Goal: Transaction & Acquisition: Subscribe to service/newsletter

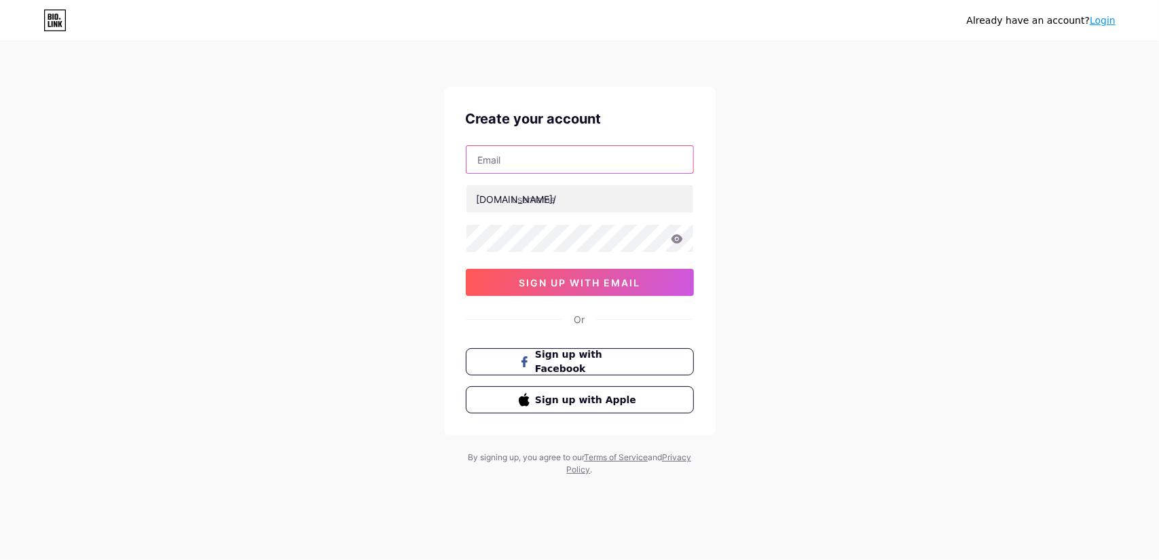
click at [558, 169] on input "text" at bounding box center [580, 159] width 227 height 27
type input "[EMAIL_ADDRESS][DOMAIN_NAME]"
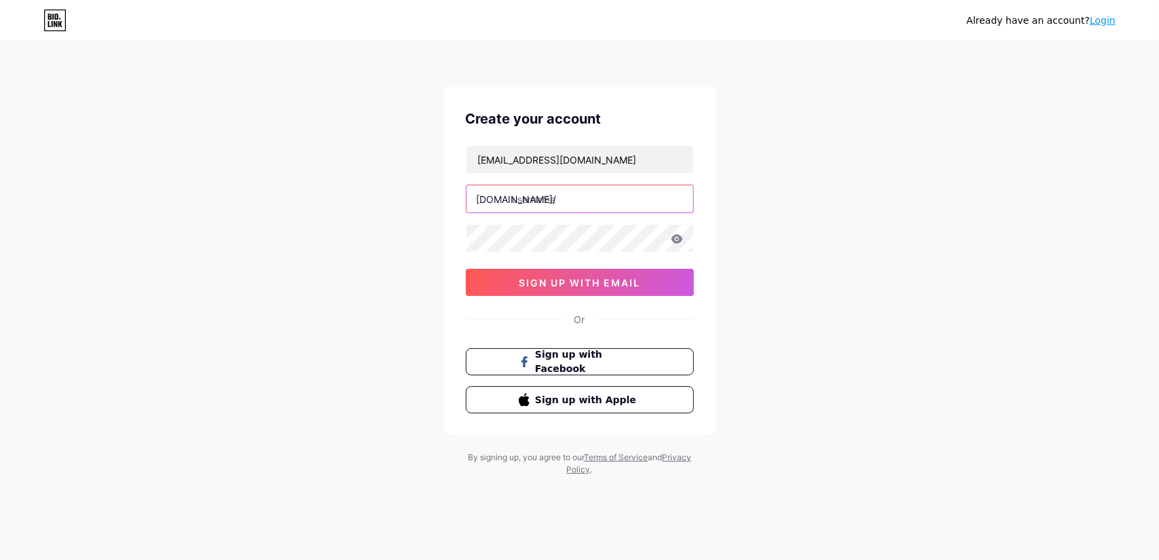
click at [547, 194] on input "text" at bounding box center [580, 198] width 227 height 27
type input "dmainiza"
click at [671, 242] on icon at bounding box center [677, 239] width 12 height 10
click at [675, 241] on icon at bounding box center [676, 240] width 12 height 10
click at [632, 279] on span "sign up with email" at bounding box center [580, 283] width 122 height 12
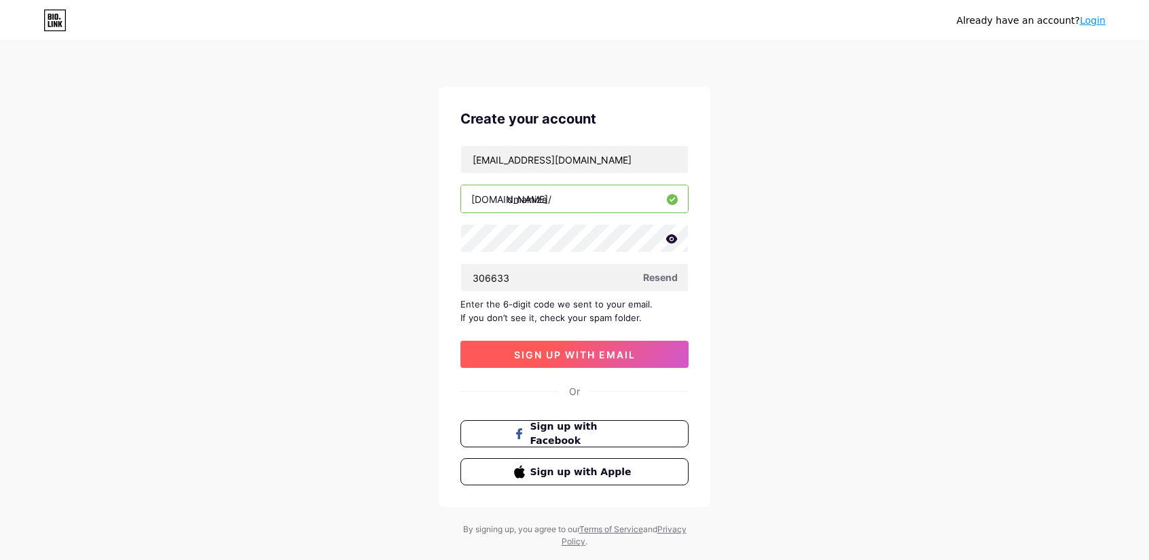
click at [557, 345] on button "sign up with email" at bounding box center [574, 354] width 228 height 27
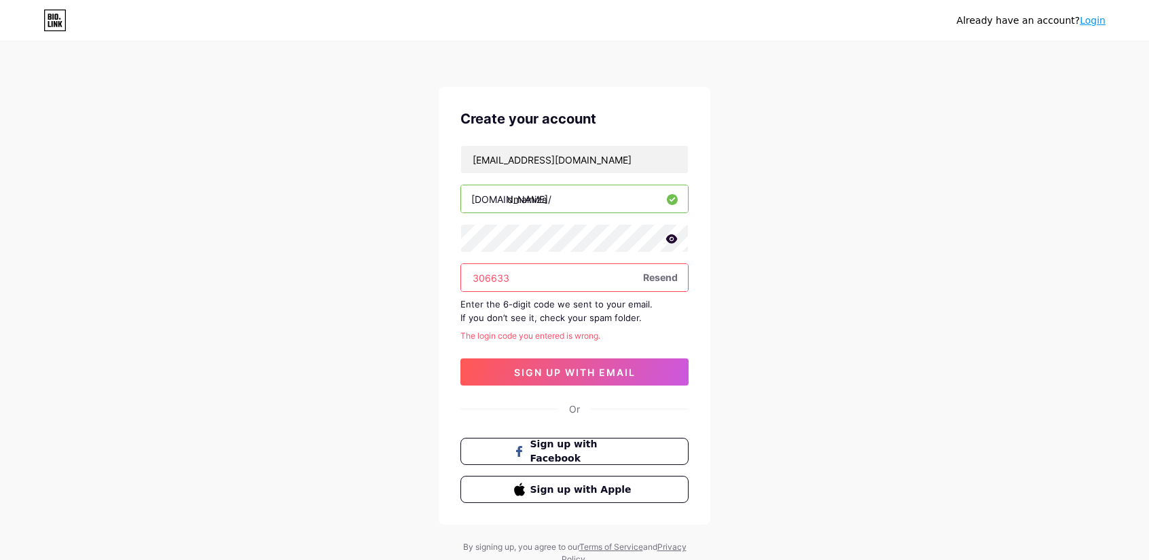
click at [499, 276] on input "306633" at bounding box center [574, 277] width 227 height 27
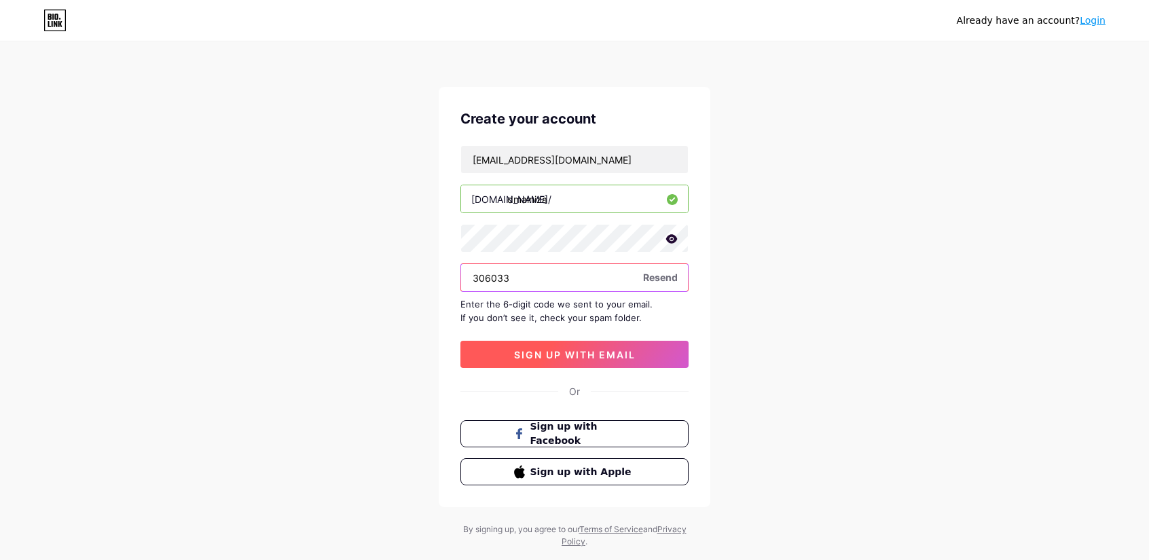
type input "306033"
click at [537, 349] on span "sign up with email" at bounding box center [575, 355] width 122 height 12
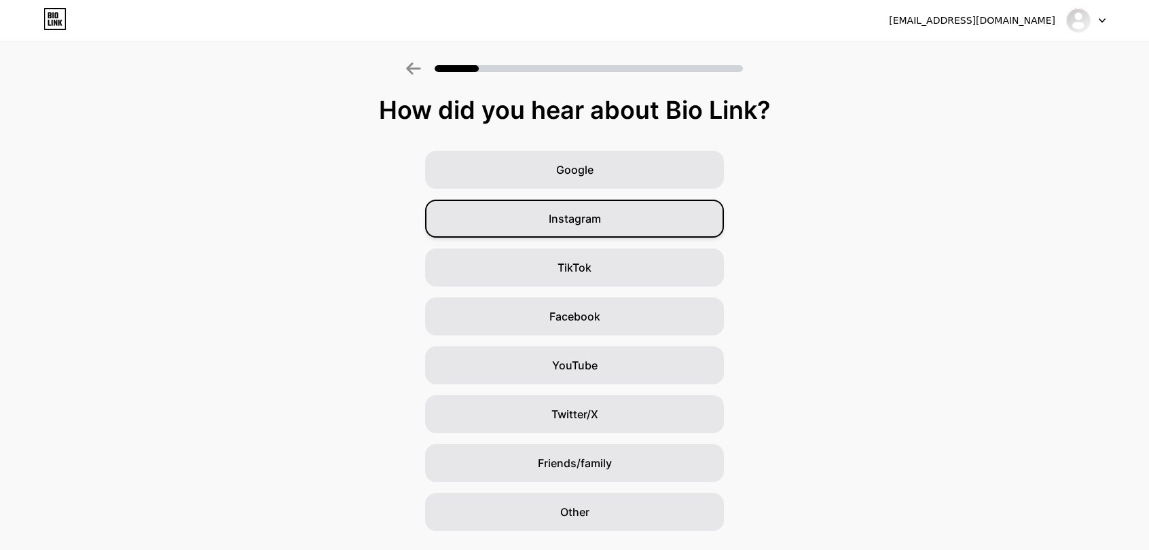
click at [615, 221] on div "Instagram" at bounding box center [574, 219] width 299 height 38
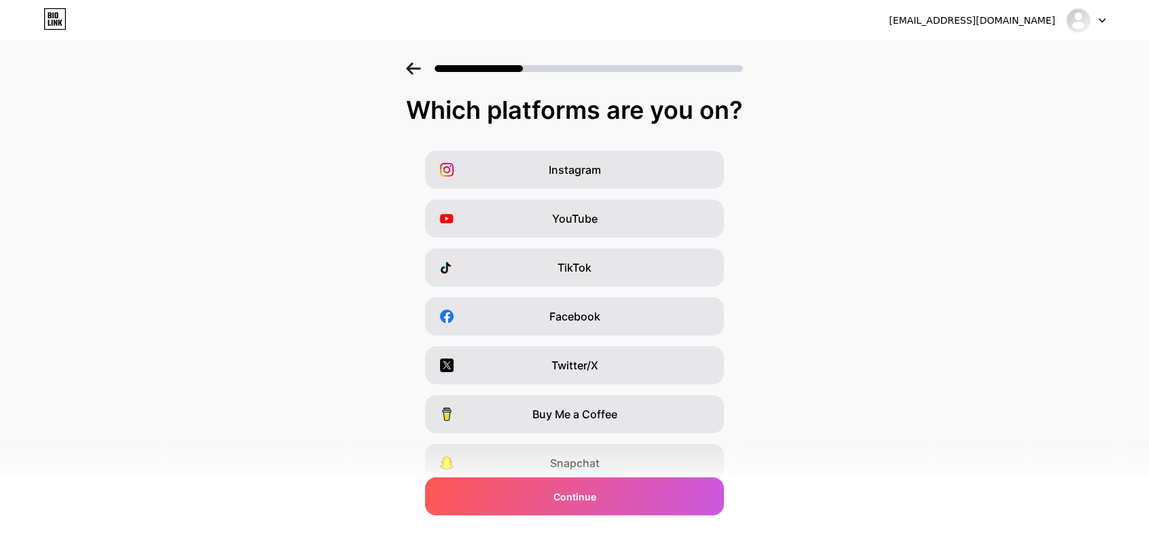
click at [605, 264] on div "TikTok" at bounding box center [574, 268] width 299 height 38
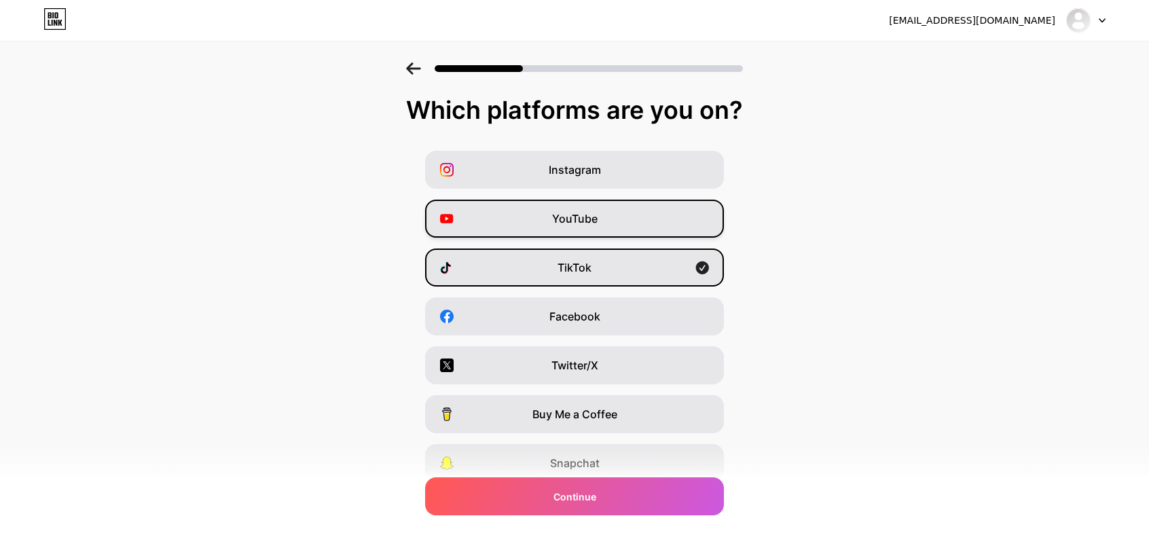
click at [612, 221] on div "YouTube" at bounding box center [574, 219] width 299 height 38
click at [617, 175] on div "Instagram" at bounding box center [574, 170] width 299 height 38
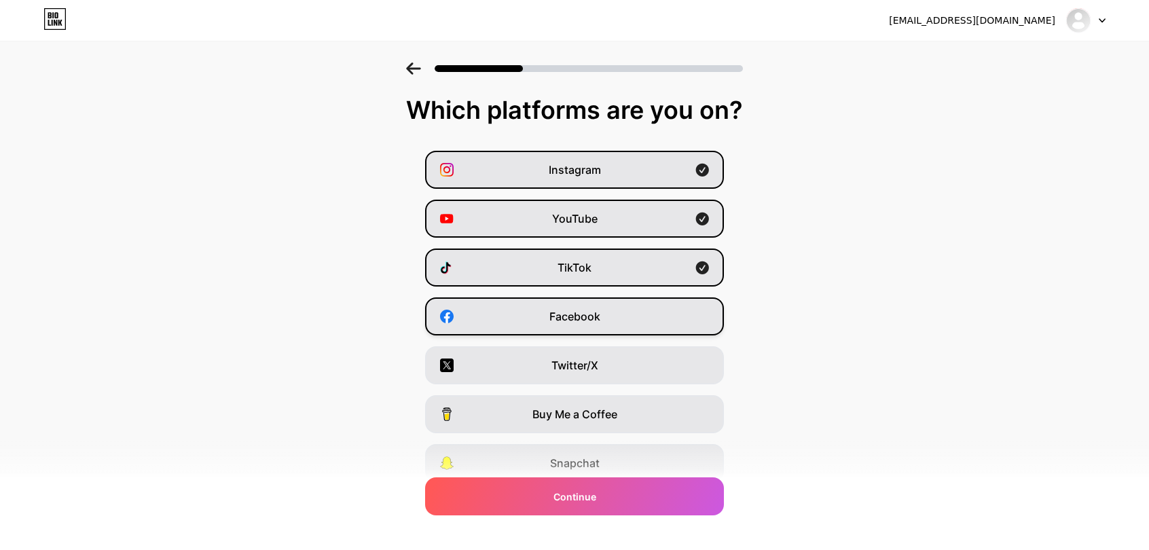
click at [586, 321] on span "Facebook" at bounding box center [574, 316] width 51 height 16
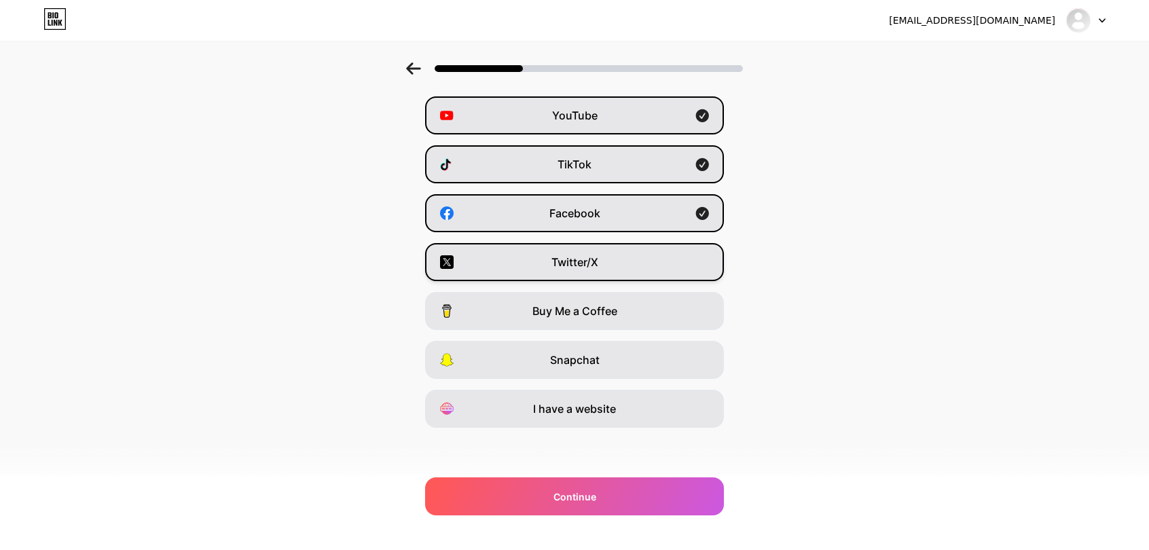
click at [598, 270] on div "Twitter/X" at bounding box center [574, 262] width 299 height 38
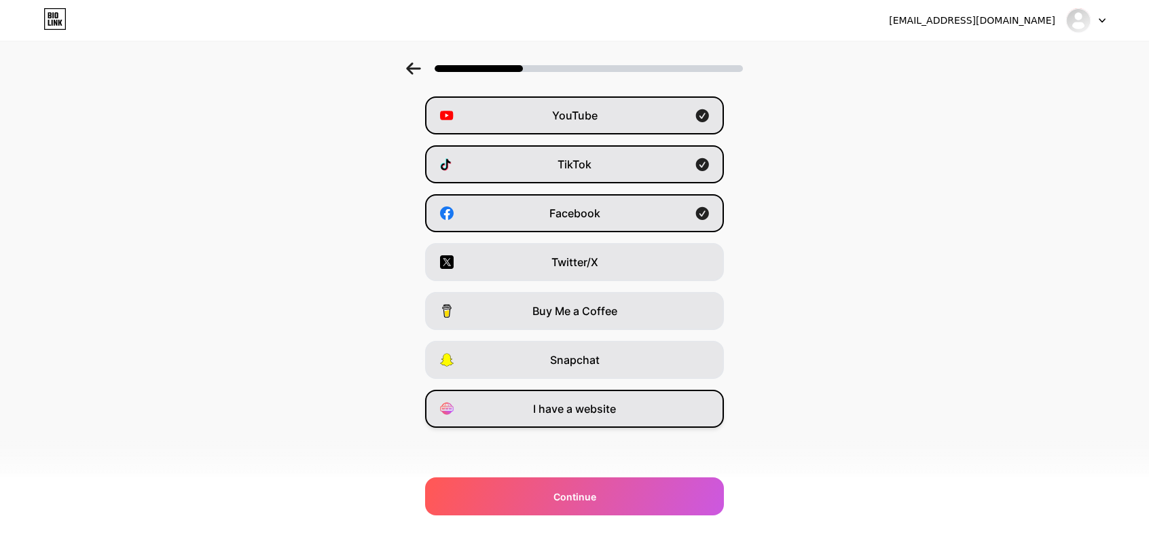
click at [577, 418] on div "I have a website" at bounding box center [574, 409] width 299 height 38
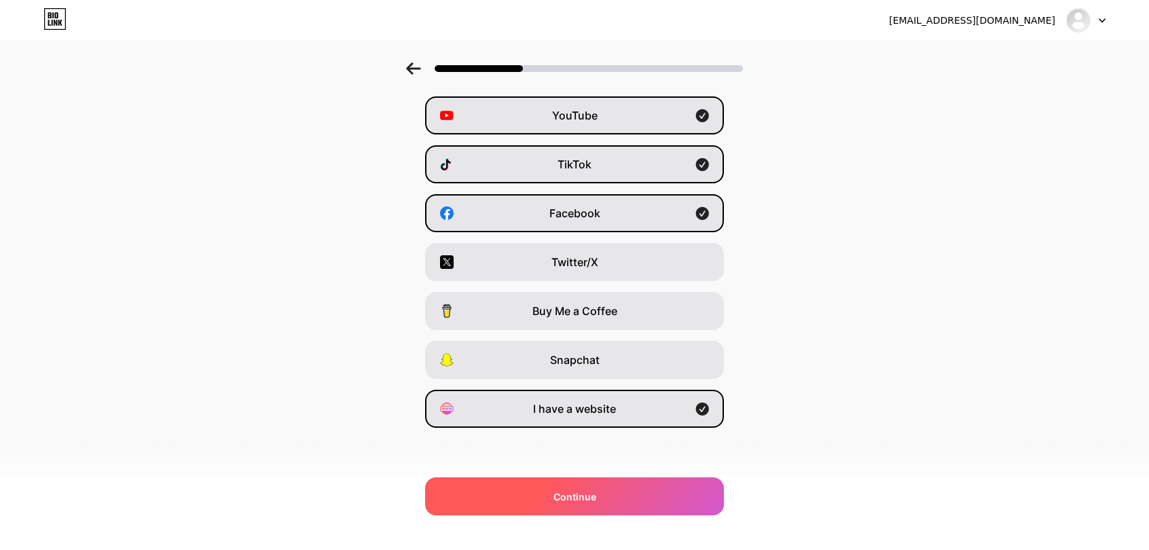
click at [581, 484] on div "Continue" at bounding box center [574, 496] width 299 height 38
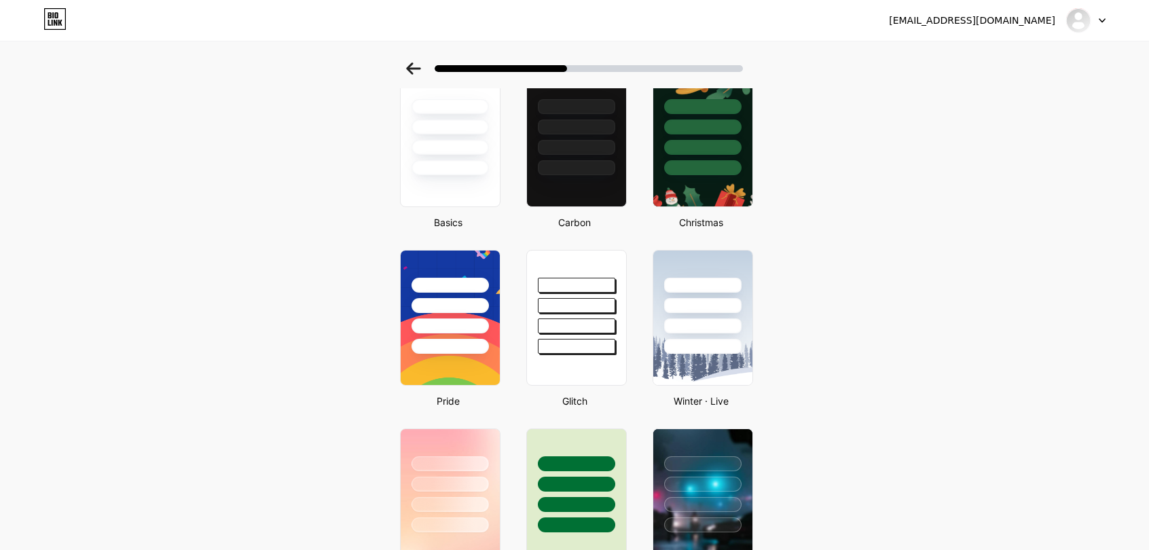
scroll to position [84, 0]
click at [473, 175] on div at bounding box center [449, 168] width 79 height 16
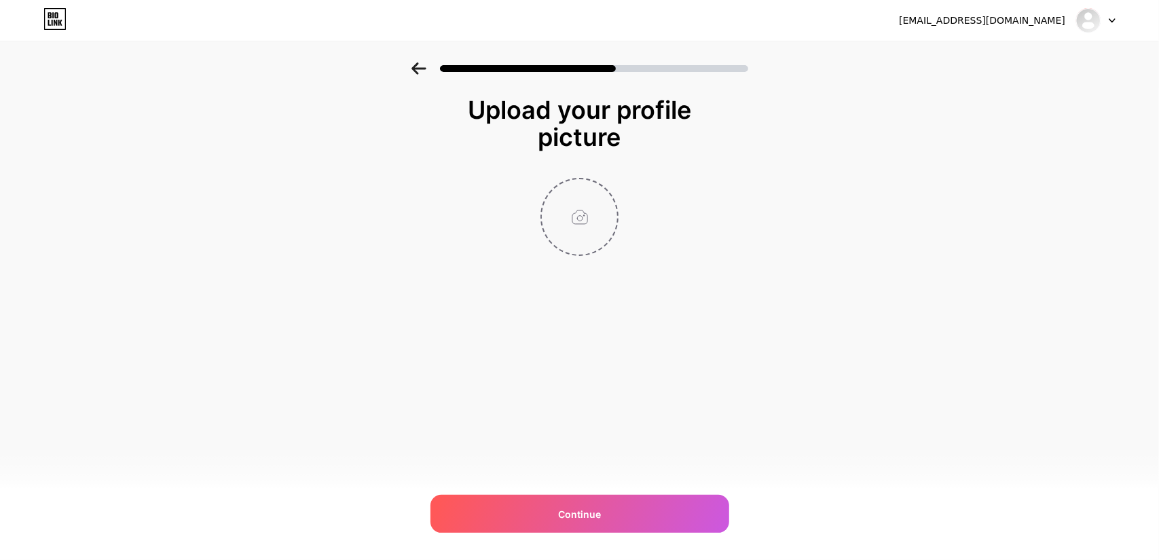
click at [581, 213] on input "file" at bounding box center [579, 216] width 75 height 75
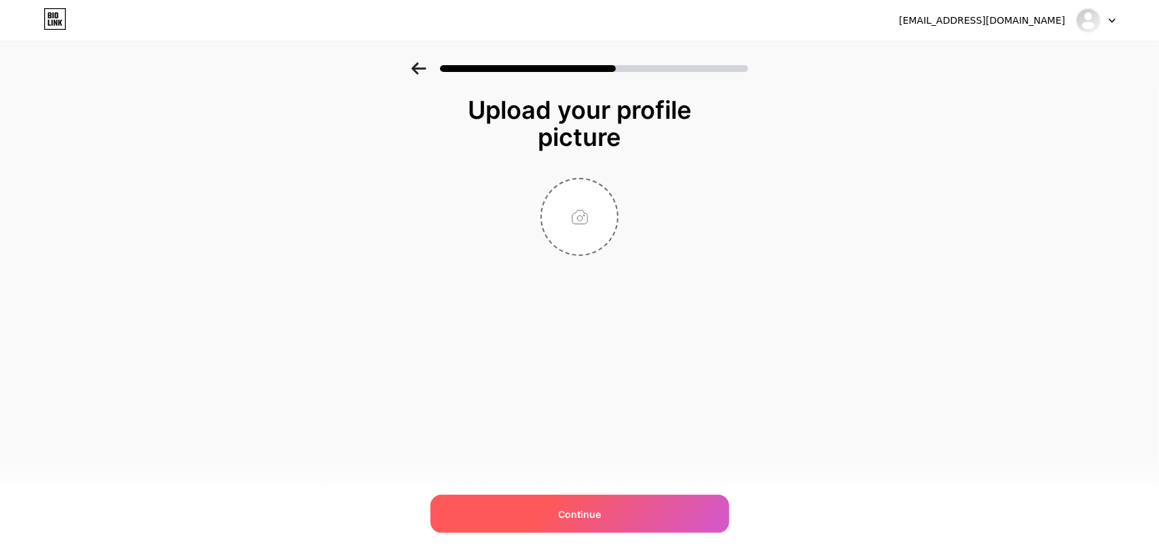
click at [529, 518] on div "Continue" at bounding box center [580, 514] width 299 height 38
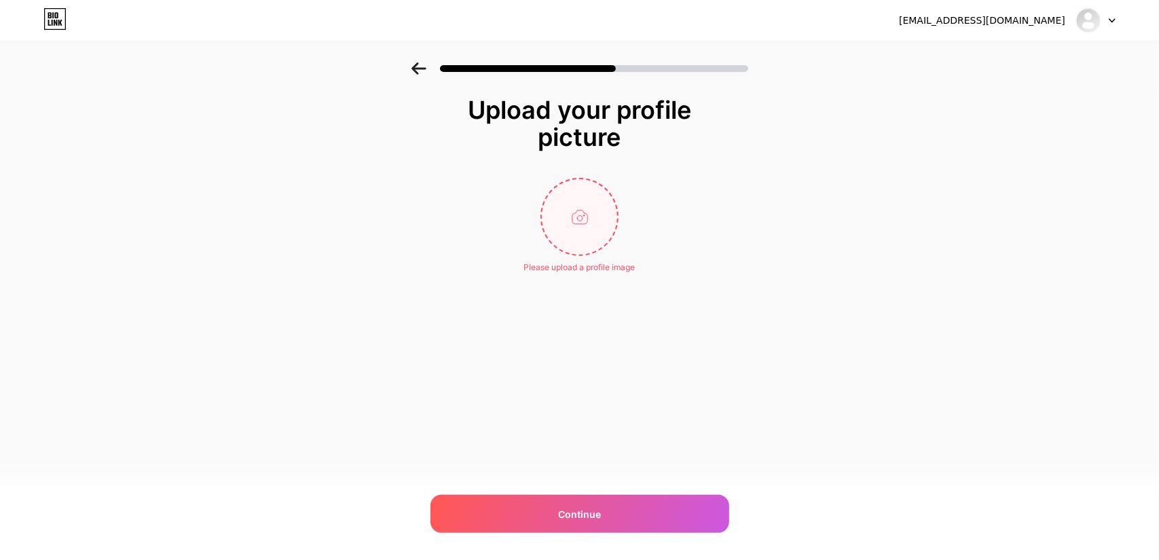
click at [547, 196] on input "file" at bounding box center [579, 216] width 75 height 75
type input "C:\fakepath\DM LOGO gold 5mb.png"
click at [610, 184] on circle at bounding box center [610, 188] width 15 height 15
type input "C:\fakepath\DM LOGO gold copy.png"
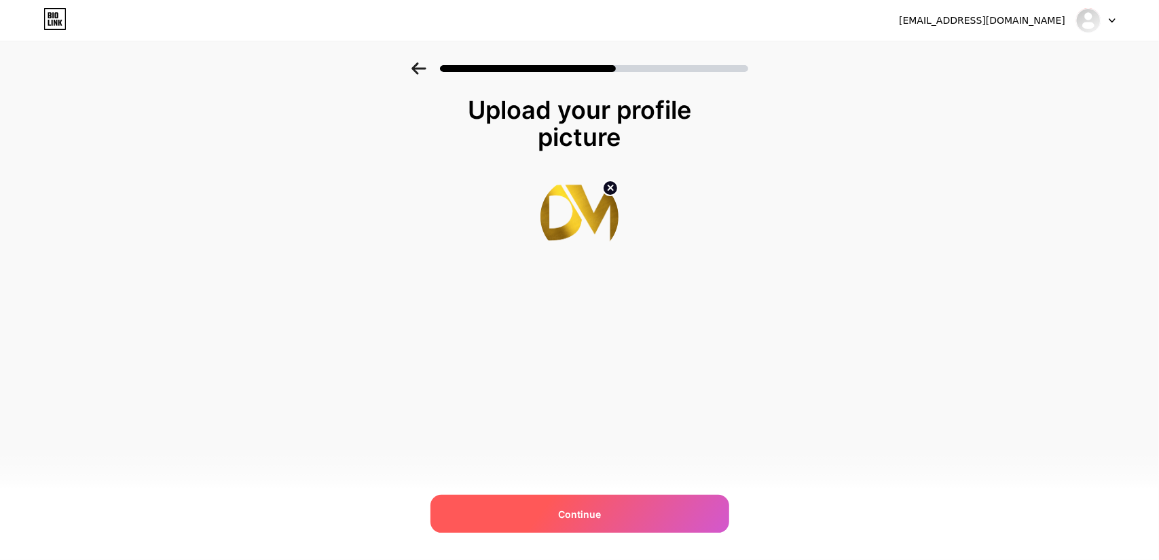
click at [616, 518] on div "Continue" at bounding box center [580, 514] width 299 height 38
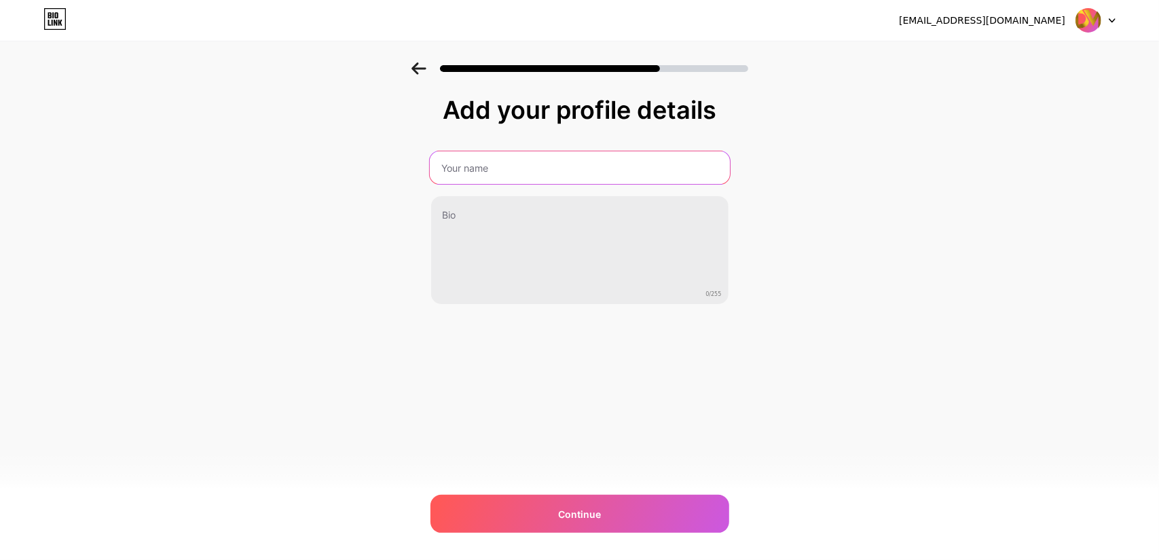
click at [533, 168] on input "text" at bounding box center [579, 167] width 300 height 33
type input "D'MAINIZA PICTURES SDN BHD"
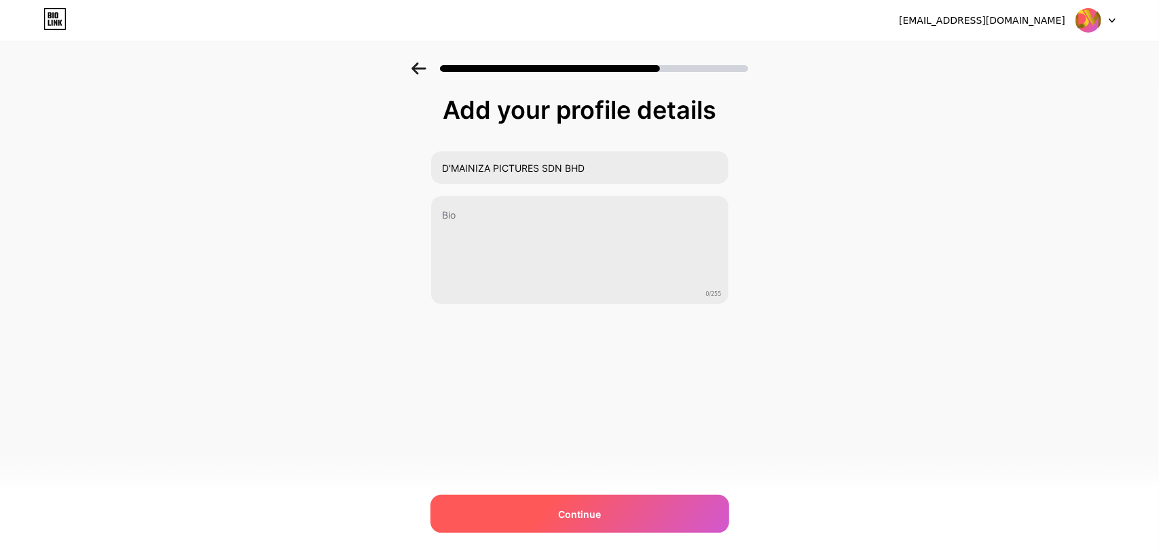
click at [577, 524] on div "Continue" at bounding box center [580, 514] width 299 height 38
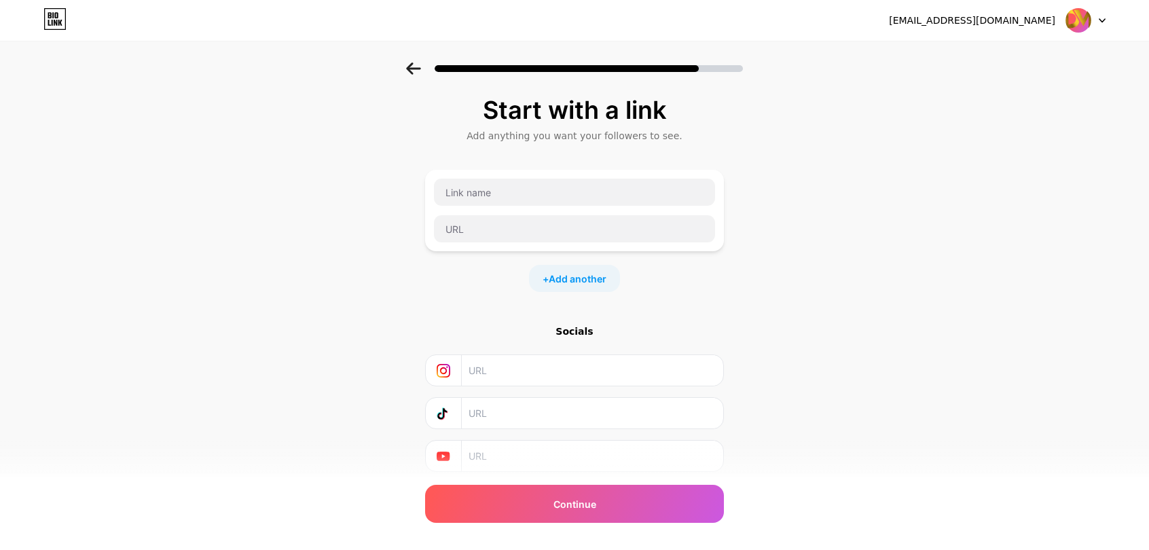
click at [543, 365] on input "text" at bounding box center [592, 370] width 247 height 31
type input "dmainiza"
click at [557, 414] on input "text" at bounding box center [592, 413] width 247 height 31
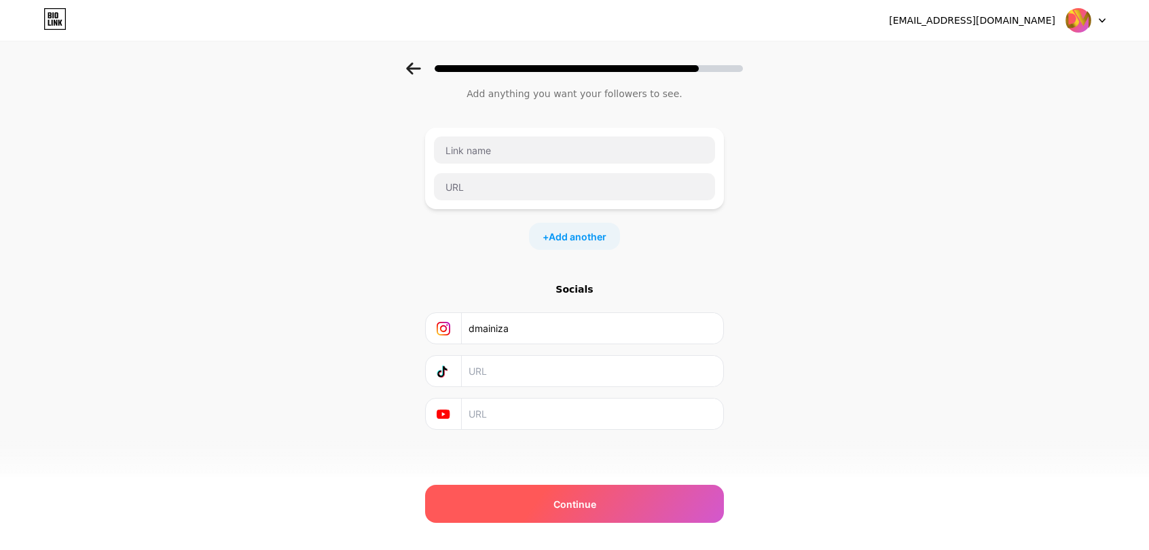
click at [544, 507] on div "Continue" at bounding box center [574, 504] width 299 height 38
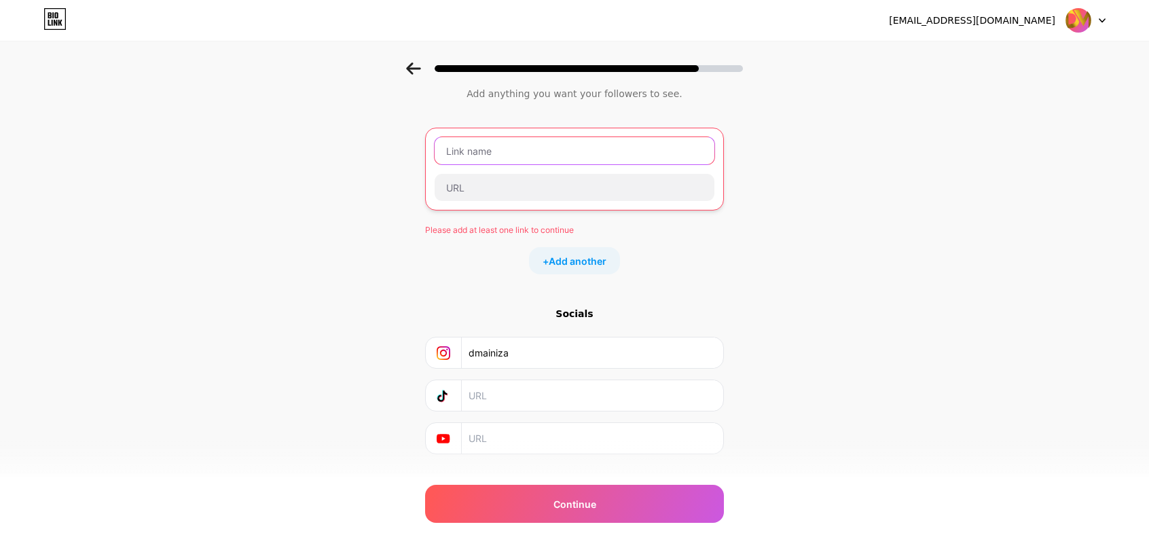
click at [562, 146] on input "text" at bounding box center [575, 150] width 280 height 27
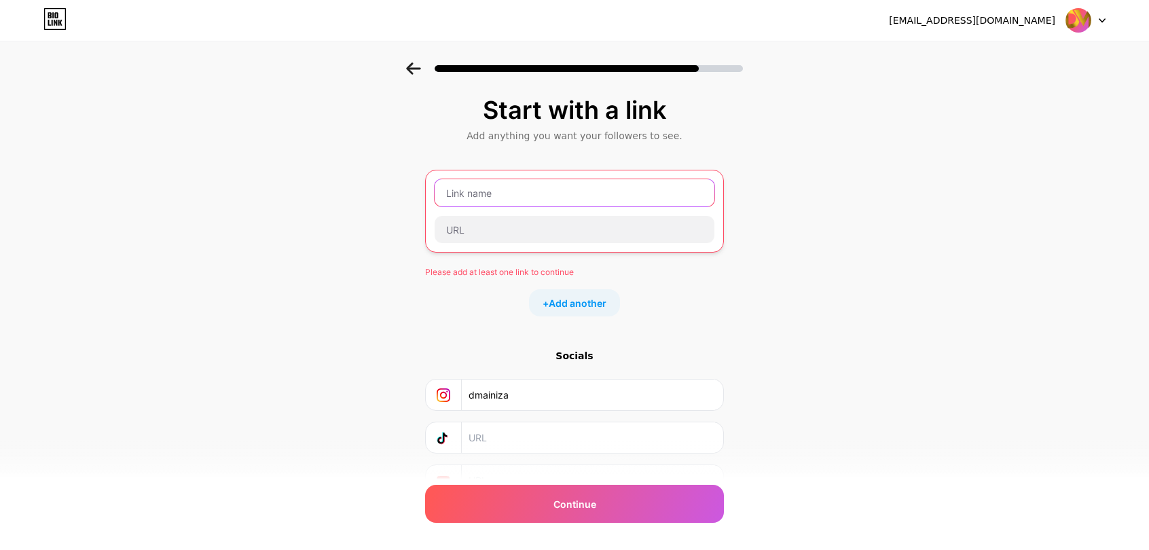
scroll to position [66, 0]
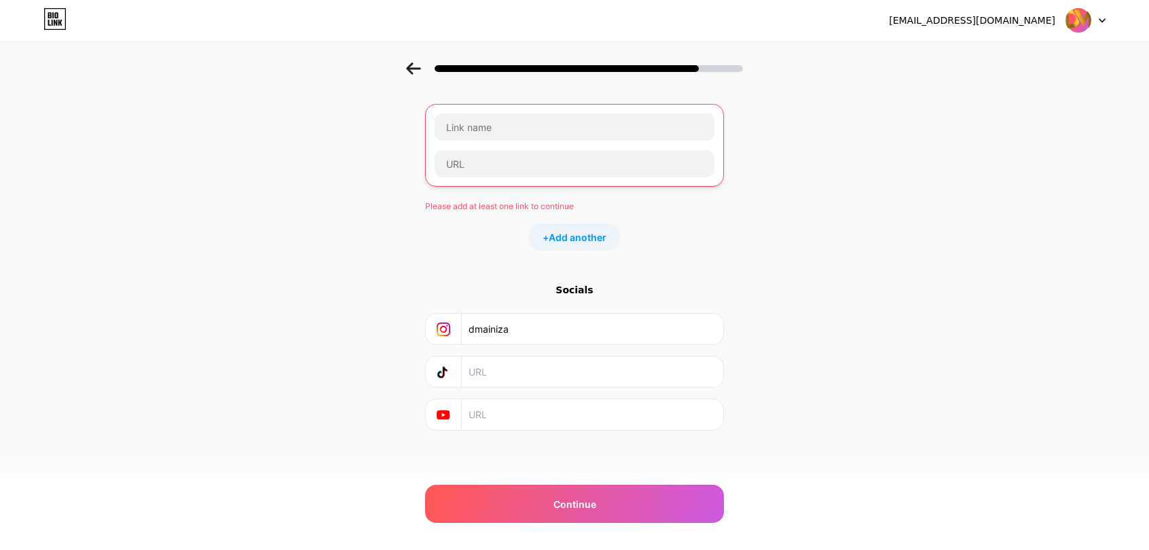
click at [503, 380] on input "text" at bounding box center [592, 372] width 247 height 31
paste input "[URL][DOMAIN_NAME]"
type input "[URL][DOMAIN_NAME]"
click at [513, 415] on input "text" at bounding box center [592, 414] width 247 height 31
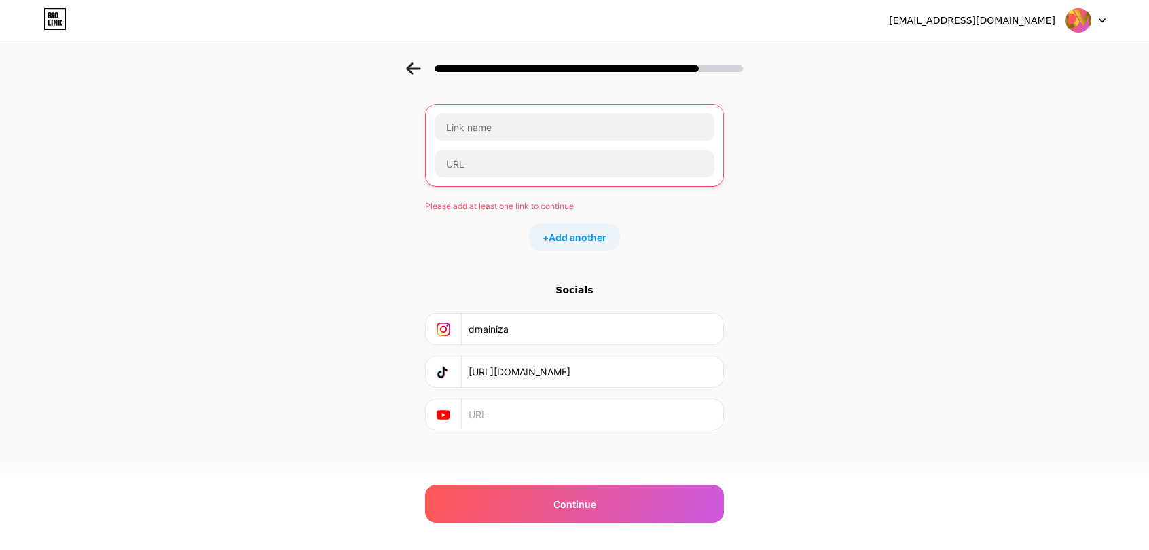
click at [493, 408] on input "text" at bounding box center [592, 414] width 247 height 31
paste input "[URL][DOMAIN_NAME]"
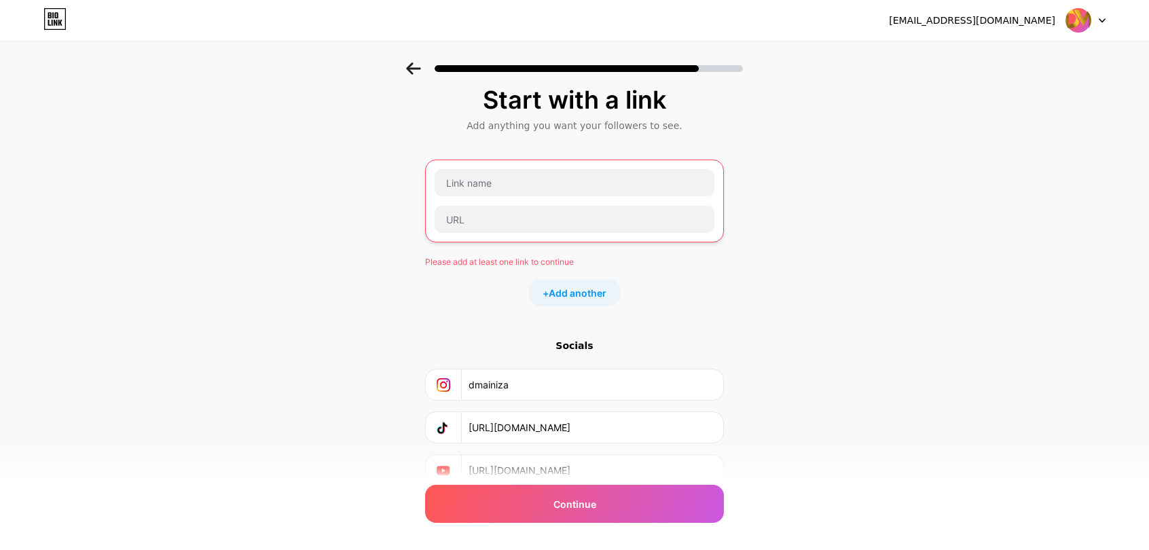
scroll to position [10, 0]
type input "[URL][DOMAIN_NAME]"
click at [513, 187] on input "text" at bounding box center [575, 183] width 280 height 27
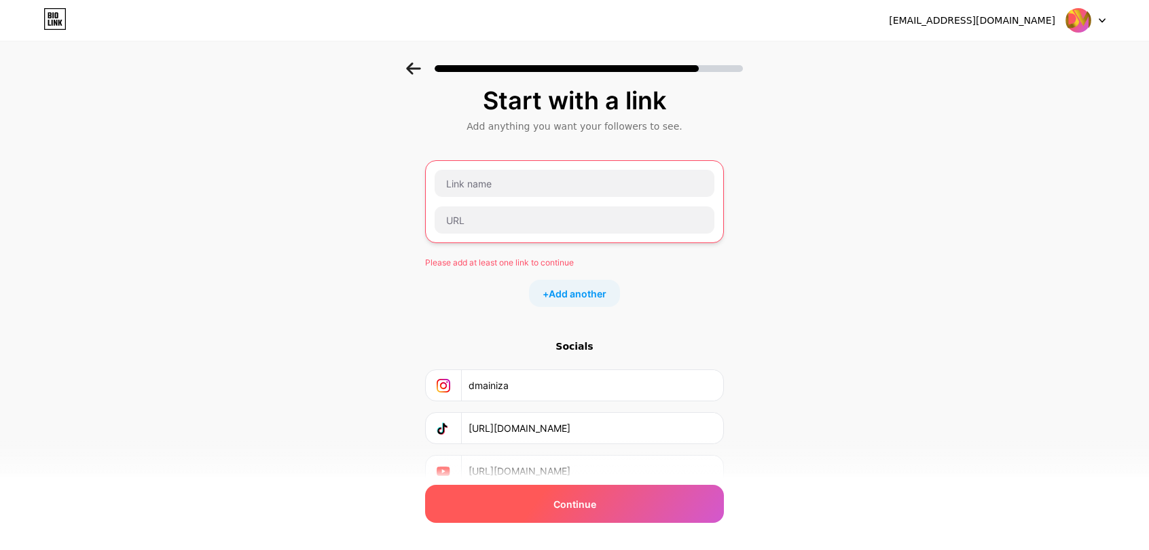
click at [575, 506] on span "Continue" at bounding box center [575, 504] width 43 height 14
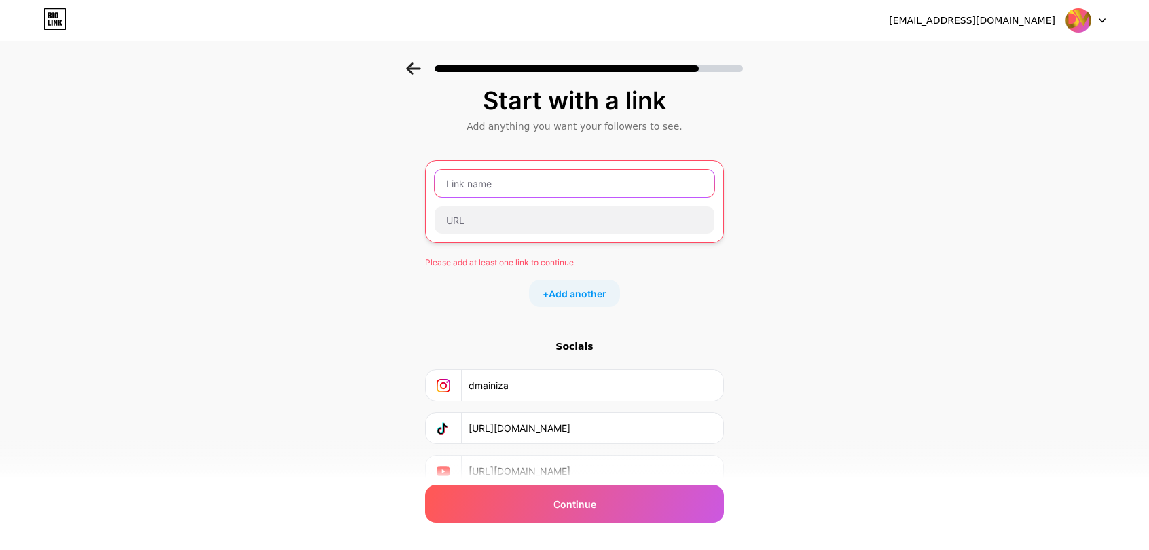
click at [527, 187] on input "text" at bounding box center [575, 183] width 280 height 27
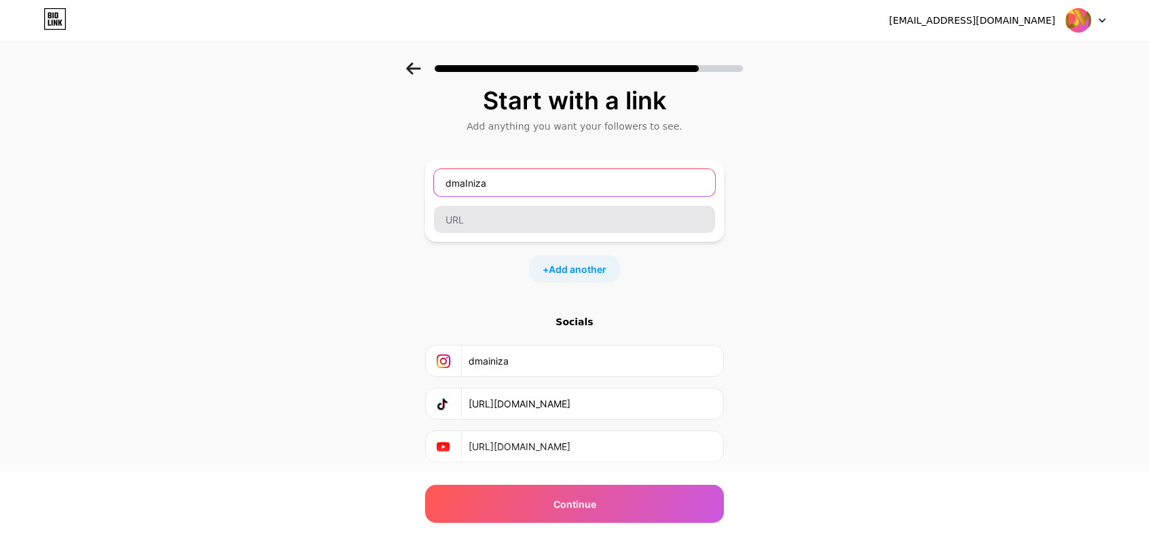
type input "dmaIniza"
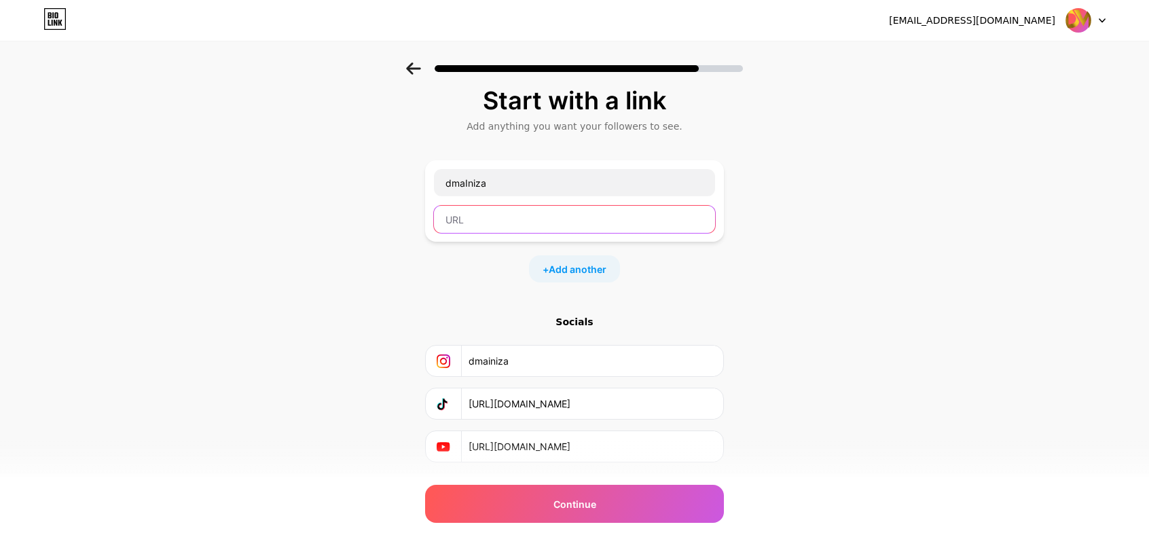
click at [511, 211] on input "text" at bounding box center [574, 219] width 281 height 27
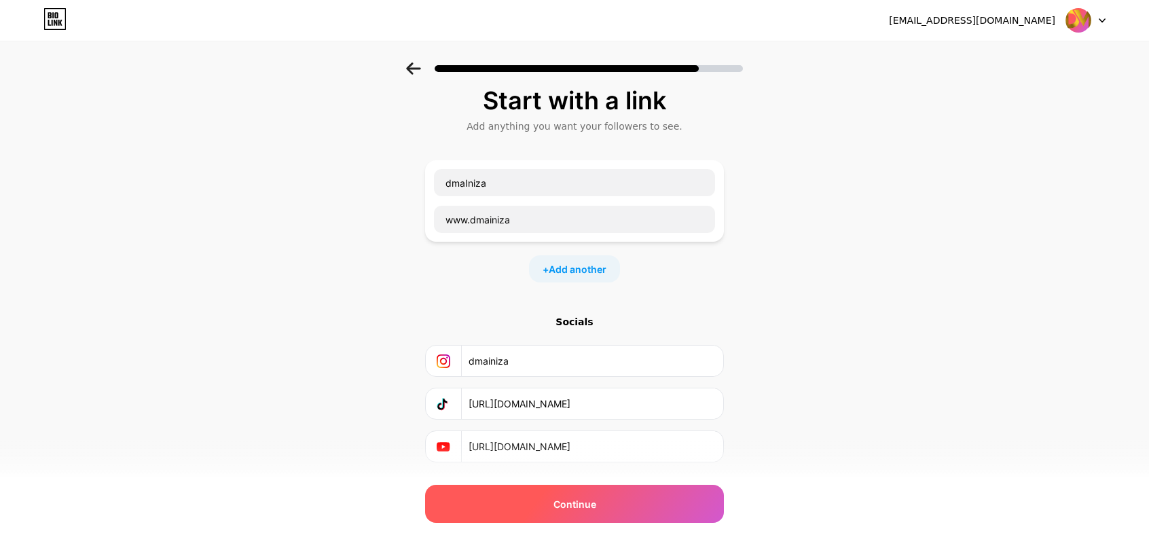
click at [576, 493] on div "Continue" at bounding box center [574, 504] width 299 height 38
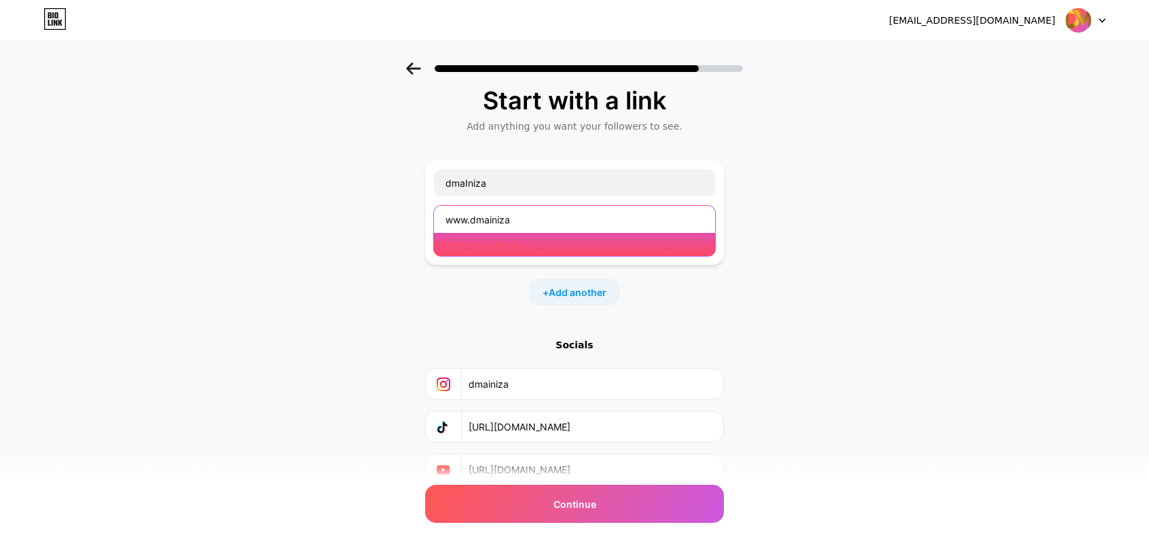
drag, startPoint x: 537, startPoint y: 220, endPoint x: 439, endPoint y: 232, distance: 98.5
click at [439, 232] on div "www.dmainiza Please enter a valid url" at bounding box center [574, 231] width 283 height 52
click at [551, 225] on input "www.dmainiza" at bounding box center [574, 219] width 281 height 27
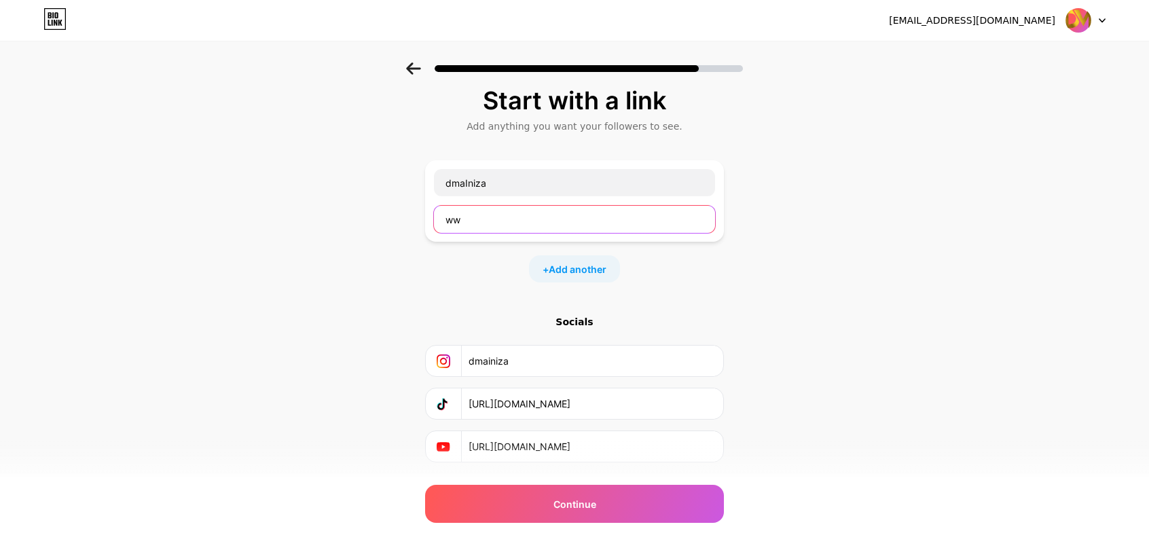
type input "w"
click at [472, 213] on input "text" at bounding box center [574, 219] width 281 height 27
drag, startPoint x: 686, startPoint y: 398, endPoint x: 465, endPoint y: 393, distance: 220.8
click at [465, 393] on div "[URL][DOMAIN_NAME]" at bounding box center [574, 403] width 281 height 31
click at [471, 220] on input "text" at bounding box center [574, 219] width 281 height 27
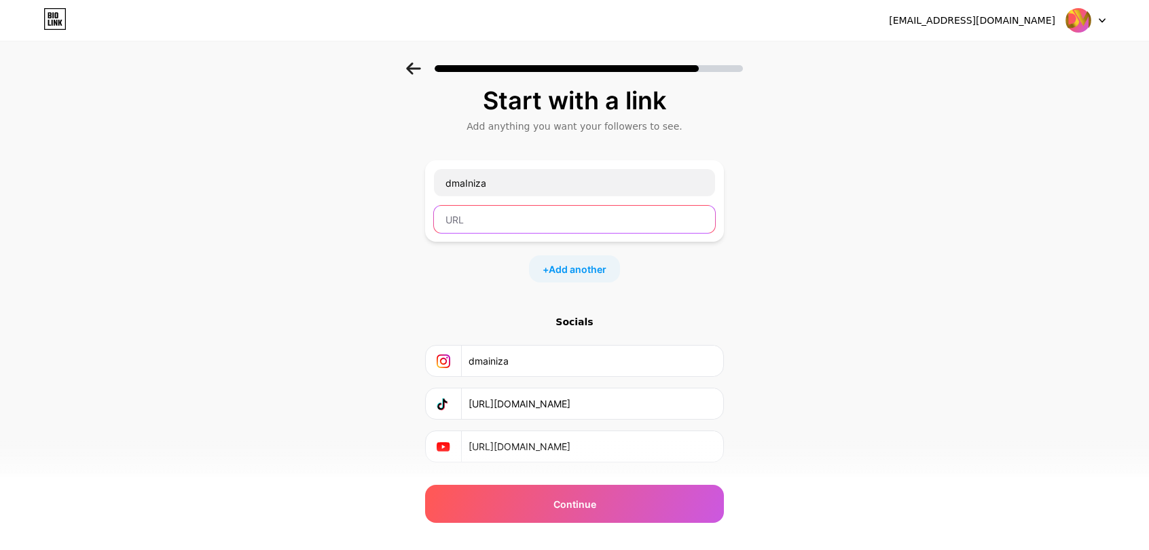
paste input "[URL][DOMAIN_NAME]"
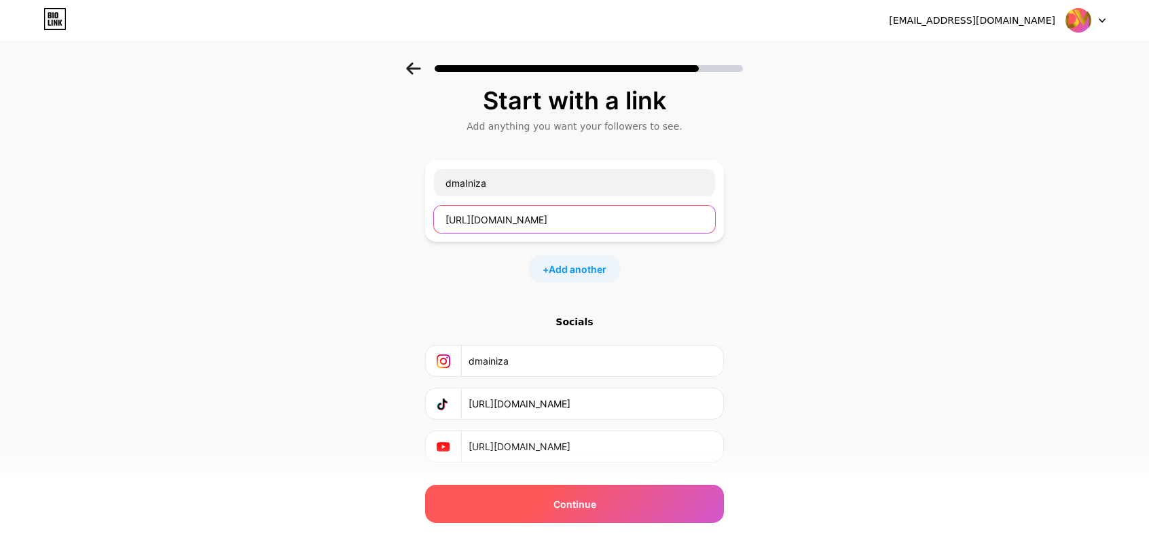
type input "[URL][DOMAIN_NAME]"
click at [527, 507] on div "Continue" at bounding box center [574, 504] width 299 height 38
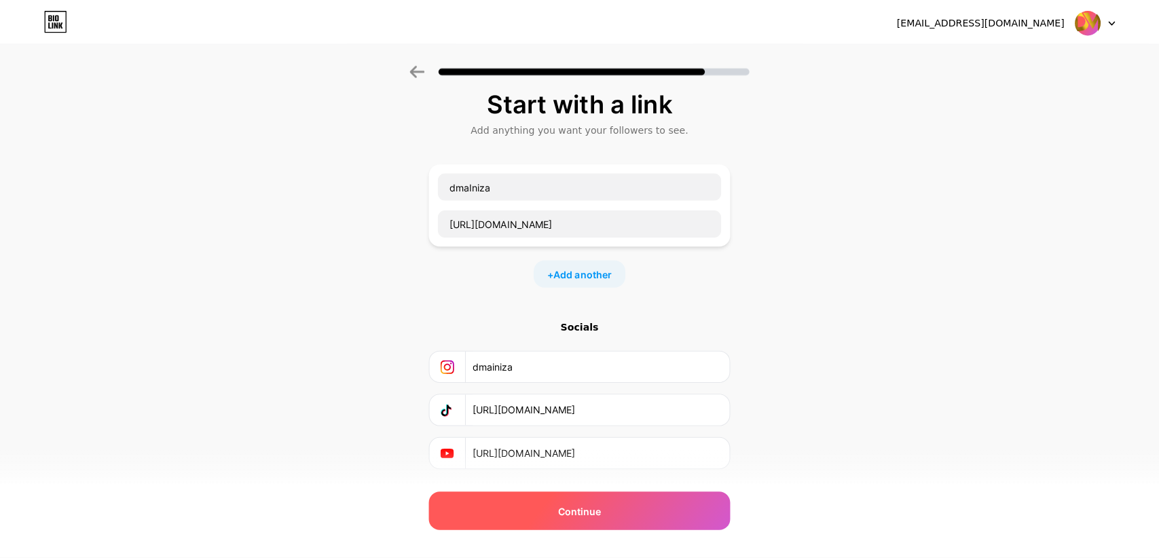
scroll to position [0, 0]
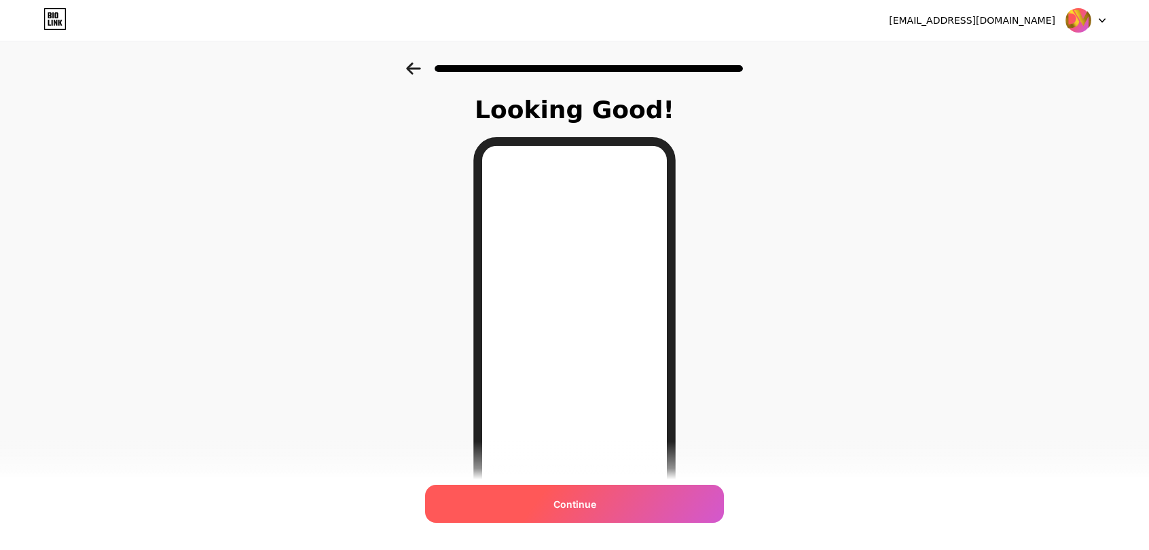
click at [565, 497] on span "Continue" at bounding box center [575, 504] width 43 height 14
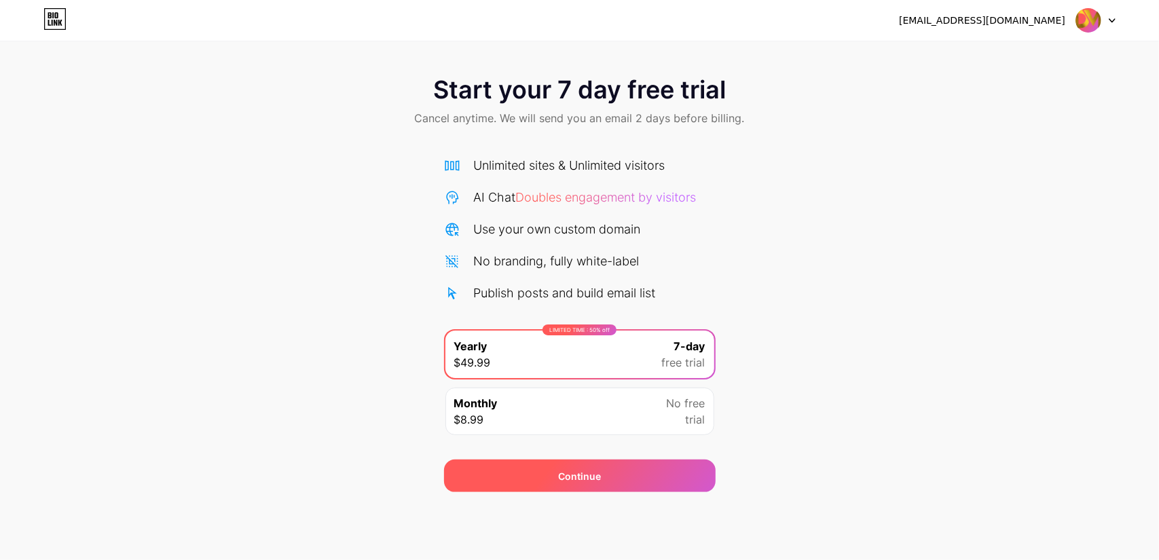
click at [587, 486] on div "Continue" at bounding box center [580, 476] width 272 height 33
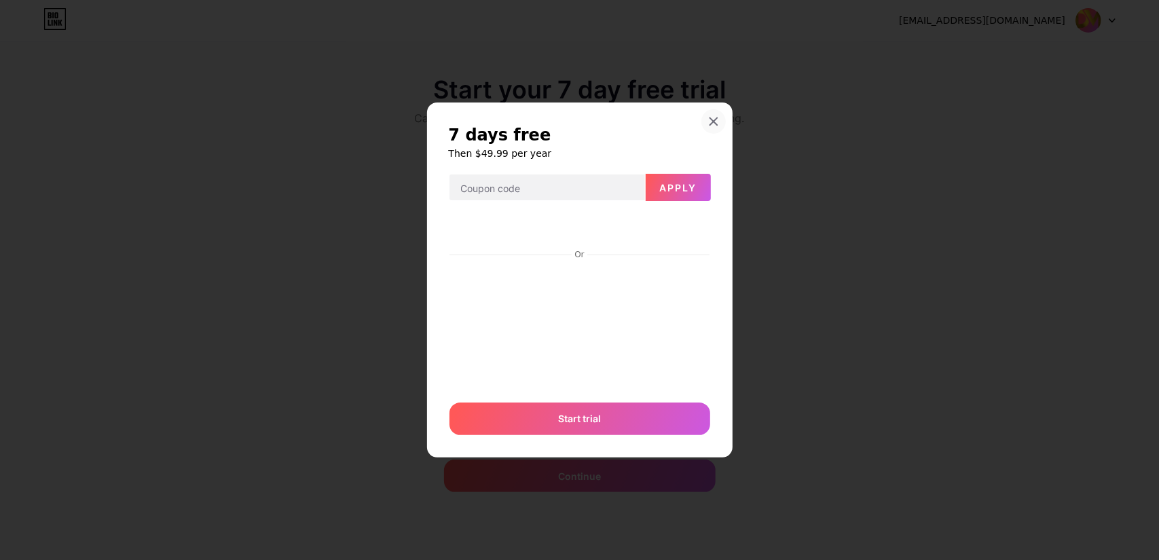
click at [715, 123] on icon at bounding box center [713, 121] width 7 height 7
